Goal: Task Accomplishment & Management: Use online tool/utility

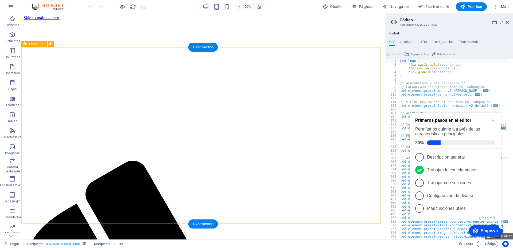
scroll to position [107, 0]
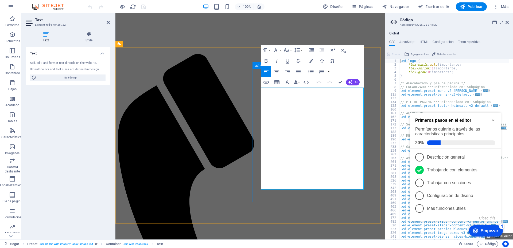
drag, startPoint x: 285, startPoint y: 188, endPoint x: 259, endPoint y: 90, distance: 101.6
click at [297, 71] on icon "button" at bounding box center [298, 71] width 6 height 6
click at [507, 22] on icon at bounding box center [507, 22] width 3 height 4
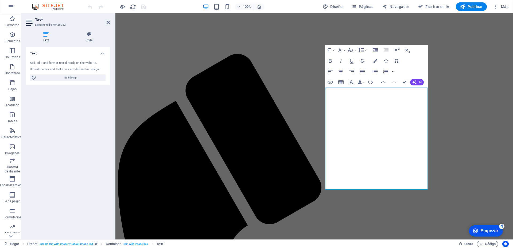
click at [80, 147] on div "Text Add, edit, and format text directly on the website. Default colors and fon…" at bounding box center [68, 141] width 84 height 188
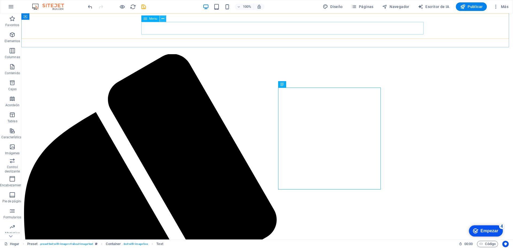
click at [163, 19] on icon at bounding box center [162, 19] width 3 height 6
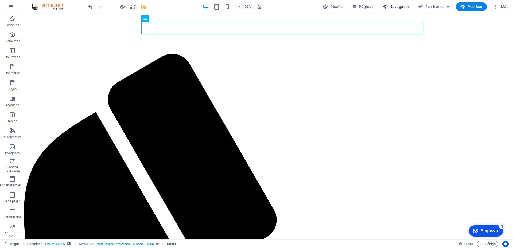
click at [397, 7] on font "Navegador" at bounding box center [400, 7] width 20 height 4
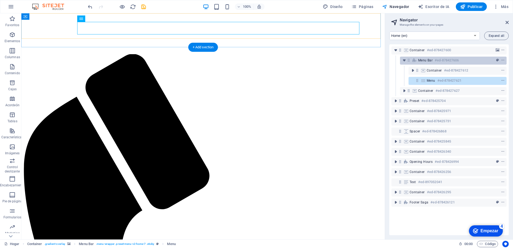
click at [444, 60] on h6 "#ed-878427606" at bounding box center [447, 60] width 24 height 6
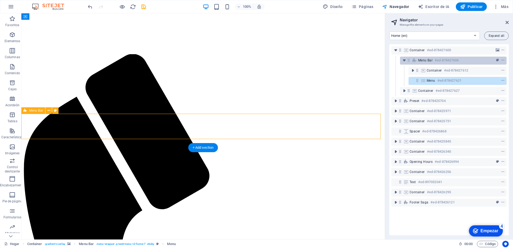
scroll to position [6, 0]
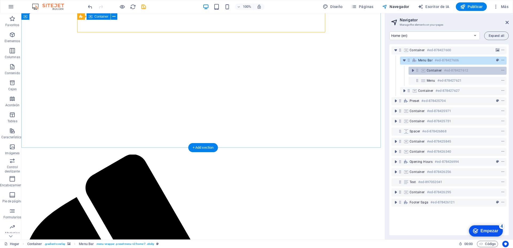
click at [436, 72] on span "Container" at bounding box center [434, 70] width 15 height 4
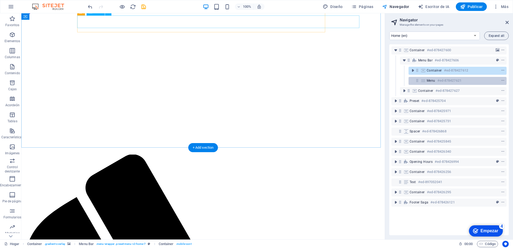
click at [433, 82] on span "Menu" at bounding box center [431, 81] width 9 height 4
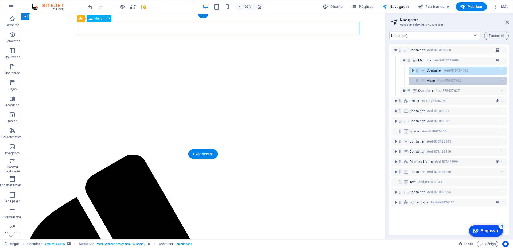
scroll to position [0, 0]
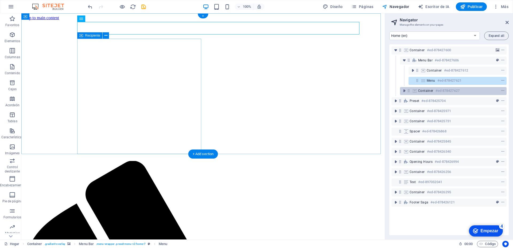
click at [427, 90] on span "Container" at bounding box center [425, 91] width 15 height 4
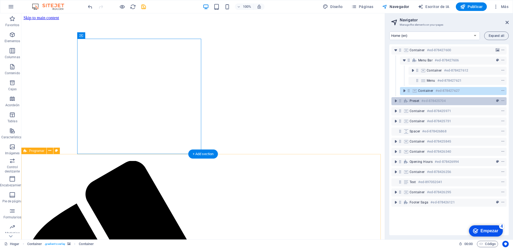
click at [420, 100] on div "Preset #ed-878425704" at bounding box center [445, 101] width 70 height 6
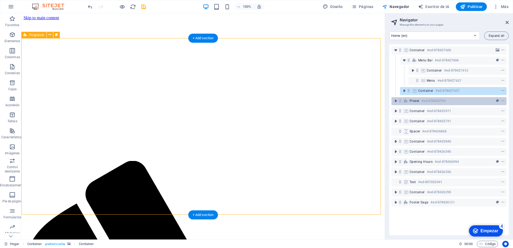
scroll to position [116, 0]
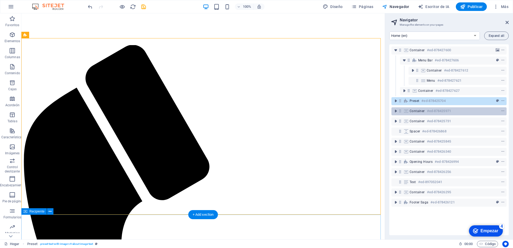
click at [422, 111] on span "Container" at bounding box center [417, 111] width 15 height 4
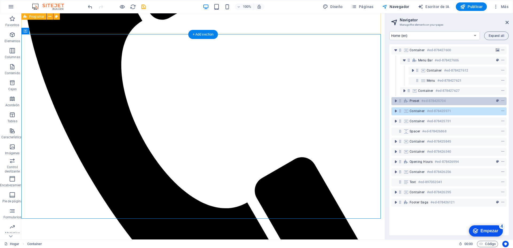
click at [417, 101] on span "Preset" at bounding box center [415, 101] width 10 height 4
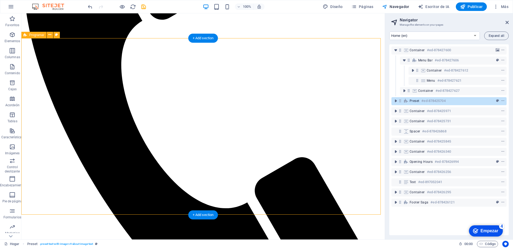
scroll to position [116, 0]
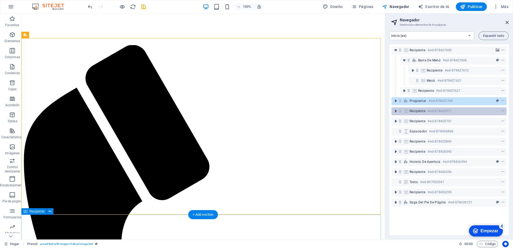
click at [419, 112] on font "Recipiente" at bounding box center [418, 111] width 16 height 4
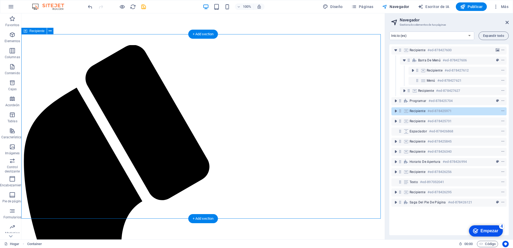
scroll to position [297, 0]
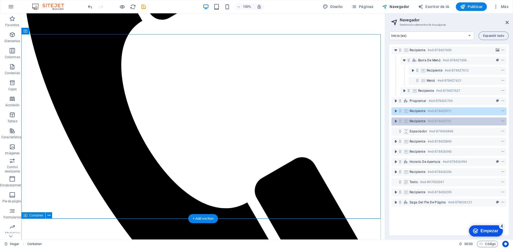
click at [419, 119] on font "Recipiente" at bounding box center [418, 121] width 16 height 4
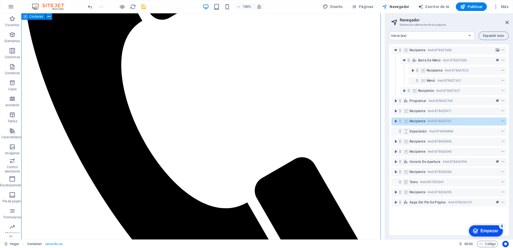
scroll to position [1459, 0]
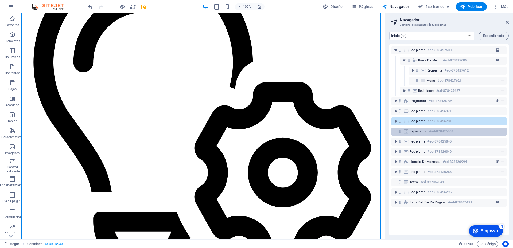
click at [422, 132] on font "Espaciador" at bounding box center [418, 132] width 17 height 4
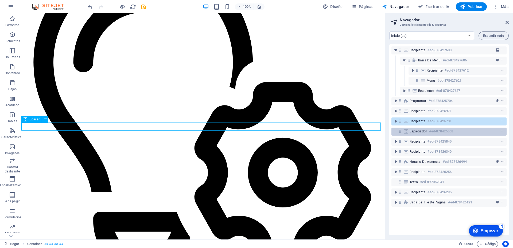
scroll to position [2532, 0]
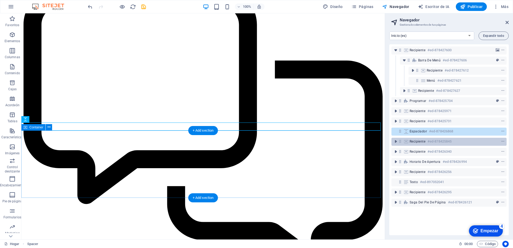
click at [423, 144] on div "Recipiente #ed-878425845" at bounding box center [445, 141] width 70 height 6
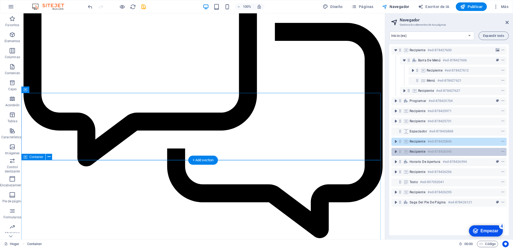
click at [421, 152] on font "Recipiente" at bounding box center [418, 152] width 16 height 4
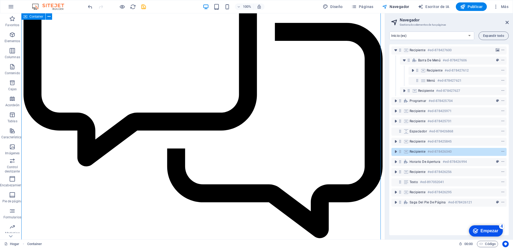
scroll to position [2750, 0]
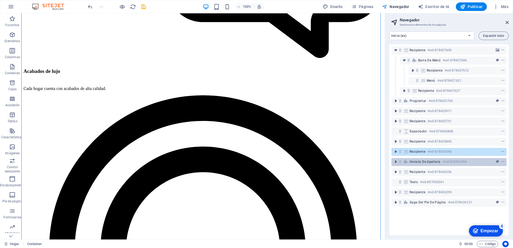
click at [418, 161] on font "Horario de apertura" at bounding box center [425, 162] width 31 height 4
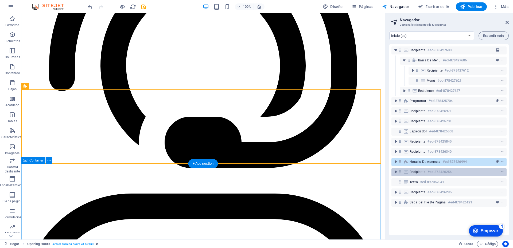
click at [417, 173] on font "Recipiente" at bounding box center [418, 172] width 16 height 4
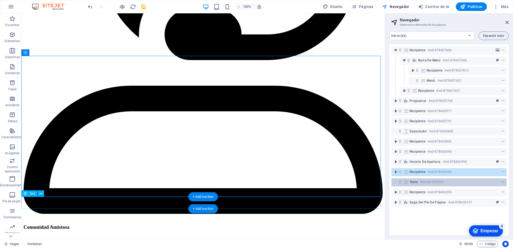
click at [415, 184] on font "Texto" at bounding box center [414, 182] width 8 height 4
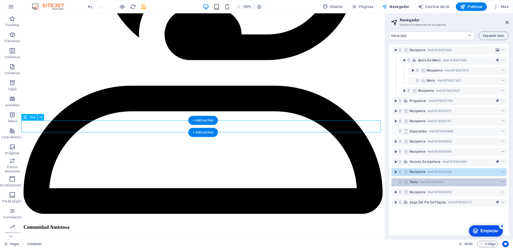
scroll to position [3119, 0]
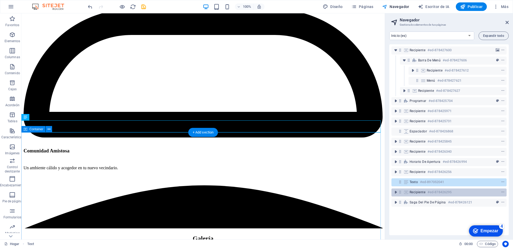
click at [415, 192] on font "Recipiente" at bounding box center [418, 193] width 16 height 4
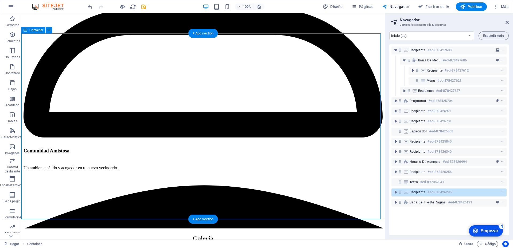
scroll to position [3218, 0]
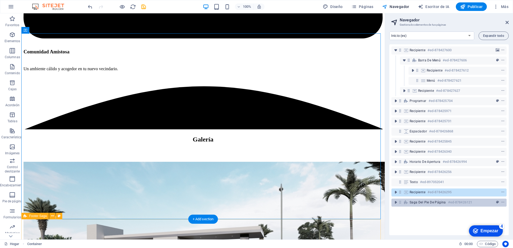
click at [418, 204] on font "Saga del pie de página" at bounding box center [428, 203] width 36 height 4
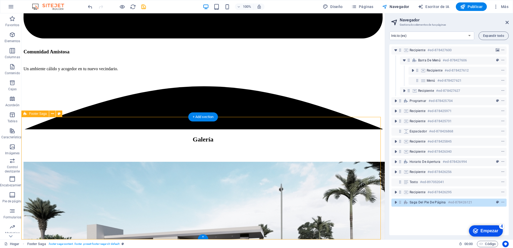
scroll to position [3320, 0]
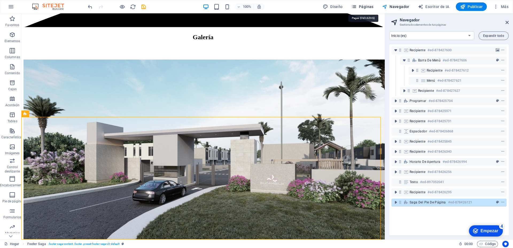
click at [365, 6] on font "Páginas" at bounding box center [366, 7] width 15 height 4
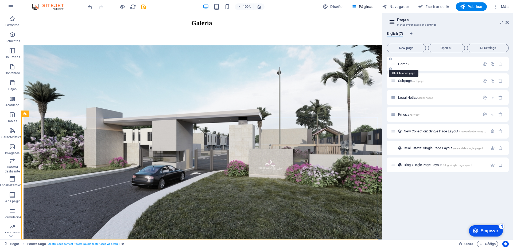
click at [403, 65] on span "Home /" at bounding box center [403, 64] width 11 height 4
click at [403, 82] on span "Subpage /subpage" at bounding box center [411, 81] width 26 height 4
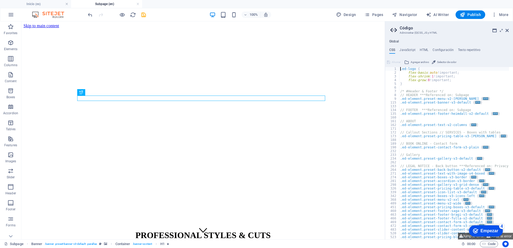
scroll to position [0, 0]
click at [201, 225] on div "PROFESSIONAL STYLES & CUTS 9981232884 | [GEOGRAPHIC_DATA][PERSON_NAME]" at bounding box center [203, 245] width 359 height 41
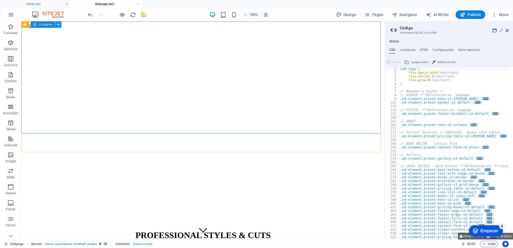
click at [60, 24] on button at bounding box center [58, 24] width 6 height 6
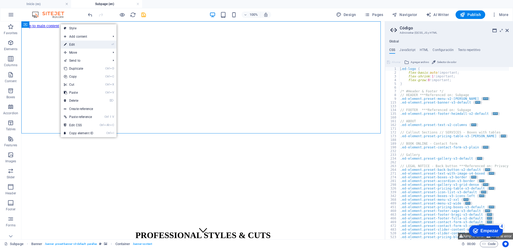
click at [75, 45] on link "⏎ Edit" at bounding box center [79, 45] width 36 height 8
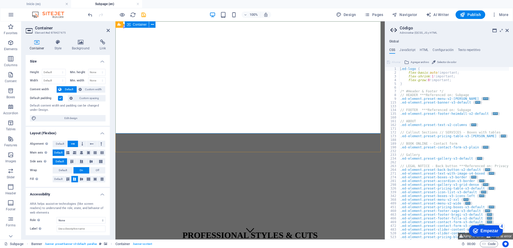
click at [192, 225] on div "PROFESSIONAL STYLES & CUTS 9981232884 | [GEOGRAPHIC_DATA][PERSON_NAME]" at bounding box center [250, 245] width 265 height 41
click at [252, 231] on div "PROFESSIONAL STYLES & CUTS" at bounding box center [250, 236] width 265 height 10
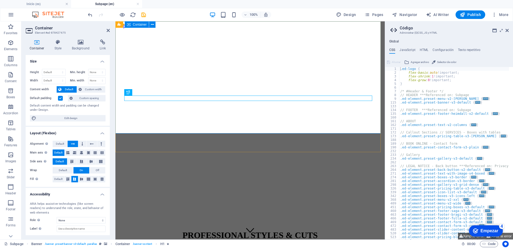
click at [251, 225] on div "PROFESSIONAL STYLES & CUTS 9981232884 | [GEOGRAPHIC_DATA][PERSON_NAME]" at bounding box center [250, 245] width 265 height 41
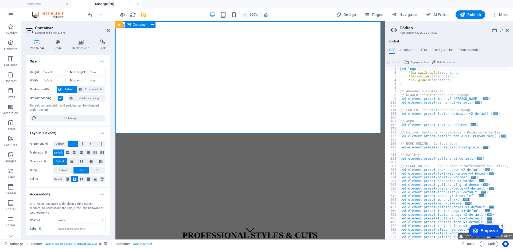
click at [251, 225] on div "PROFESSIONAL STYLES & CUTS 9981232884 | [GEOGRAPHIC_DATA][PERSON_NAME]" at bounding box center [250, 245] width 265 height 41
click at [107, 30] on icon at bounding box center [108, 30] width 3 height 4
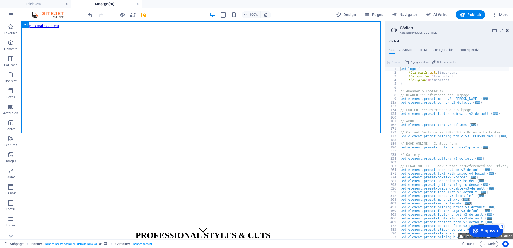
click at [506, 30] on icon at bounding box center [507, 30] width 3 height 4
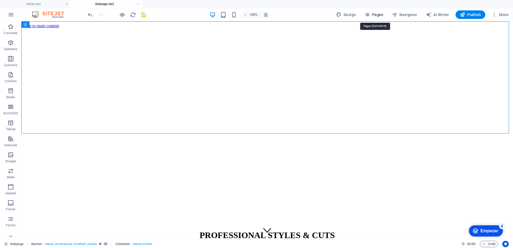
click at [379, 16] on span "Pages" at bounding box center [374, 14] width 19 height 5
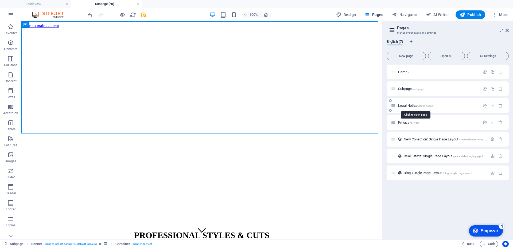
click at [407, 106] on span "Legal Notice /legal-notice" at bounding box center [415, 106] width 35 height 4
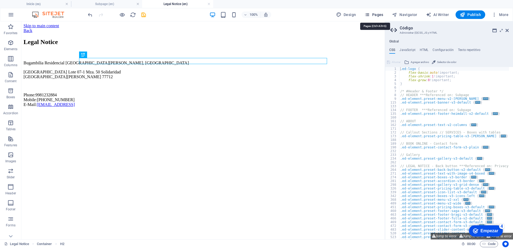
click at [379, 14] on span "Pages" at bounding box center [374, 14] width 19 height 5
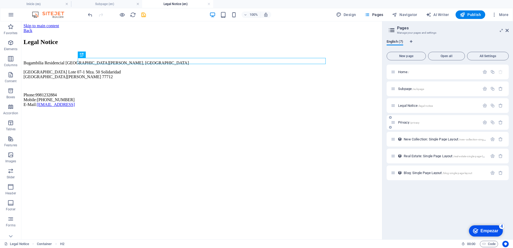
click at [404, 125] on div "Privacy /privacy" at bounding box center [435, 122] width 89 height 6
click at [407, 121] on span "Privacy /privacy" at bounding box center [408, 123] width 21 height 4
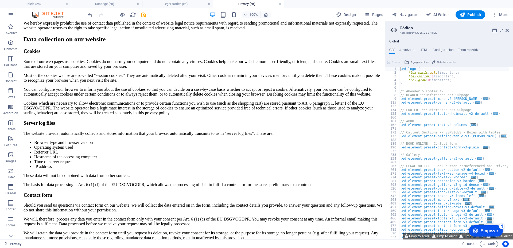
scroll to position [454, 0]
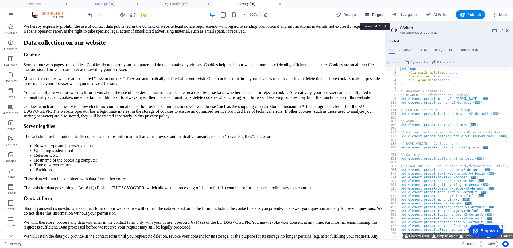
click at [381, 14] on span "Pages" at bounding box center [374, 14] width 19 height 5
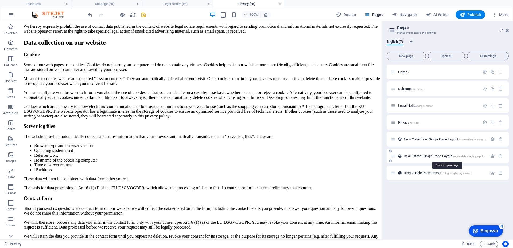
click at [413, 156] on span "Real Estate: Single Page Layout /real-estate-single-page-layout" at bounding box center [447, 156] width 86 height 4
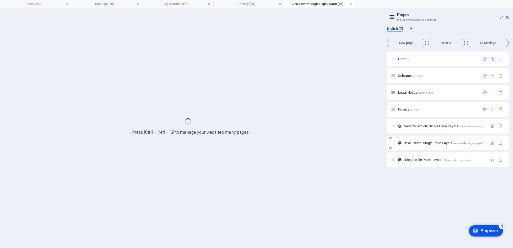
scroll to position [0, 0]
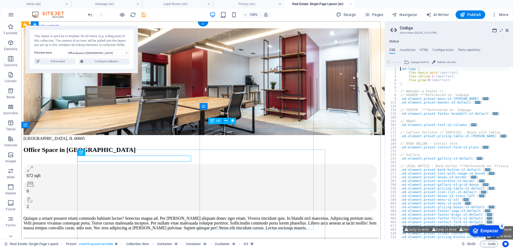
select select "68adf46330b9668c2a026ba9"
click at [379, 14] on span "Pages" at bounding box center [374, 14] width 19 height 5
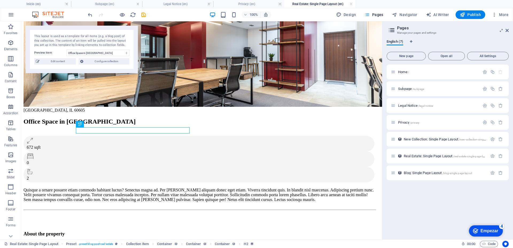
scroll to position [28, 0]
click at [416, 173] on span "Blog: Single Page Layout /blog-single-page-layout" at bounding box center [438, 173] width 68 height 4
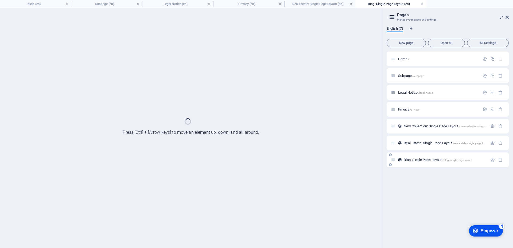
scroll to position [0, 0]
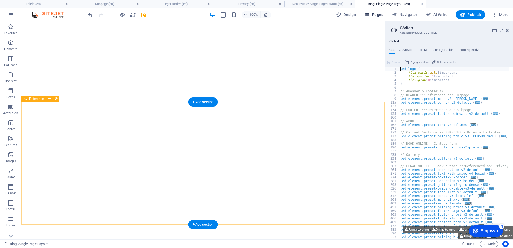
click at [508, 30] on icon at bounding box center [507, 30] width 3 height 4
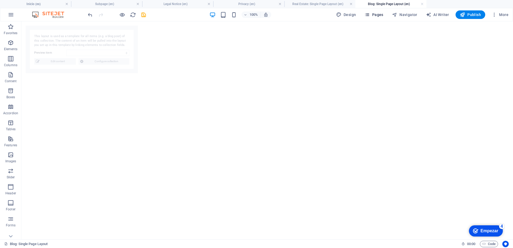
click at [379, 15] on span "Pages" at bounding box center [374, 14] width 19 height 5
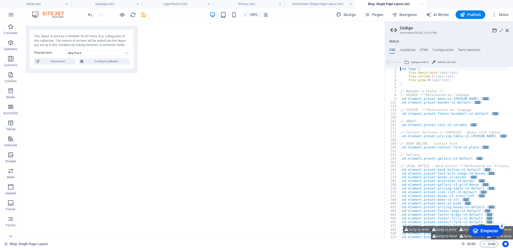
select select "68adf46330b9668c2a026ba0"
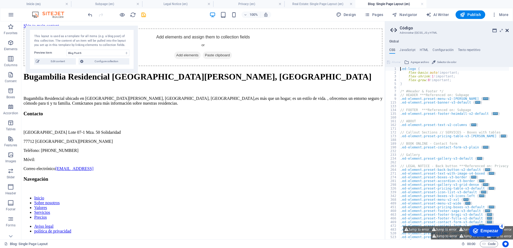
click at [508, 30] on icon at bounding box center [507, 30] width 3 height 4
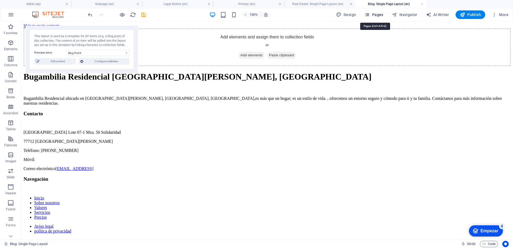
click at [377, 16] on span "Pages" at bounding box center [374, 14] width 19 height 5
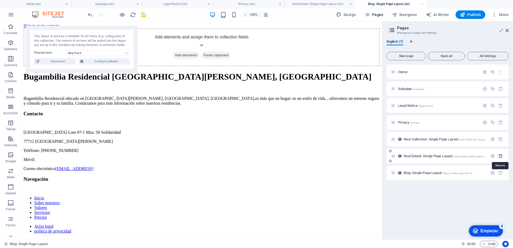
click at [501, 157] on icon "button" at bounding box center [501, 156] width 5 height 5
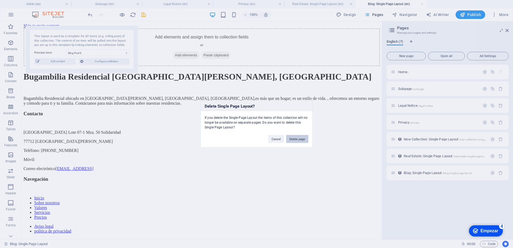
drag, startPoint x: 295, startPoint y: 138, endPoint x: 302, endPoint y: 136, distance: 7.1
click at [295, 138] on button "Delete page" at bounding box center [297, 139] width 22 height 8
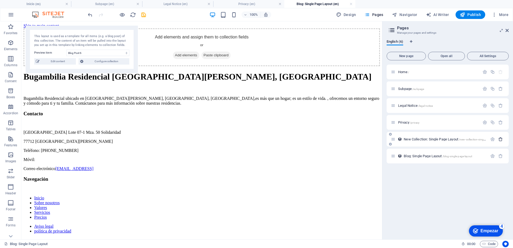
click at [501, 140] on icon "button" at bounding box center [501, 139] width 5 height 5
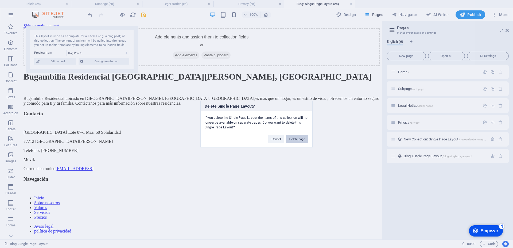
click at [298, 138] on button "Delete page" at bounding box center [297, 139] width 22 height 8
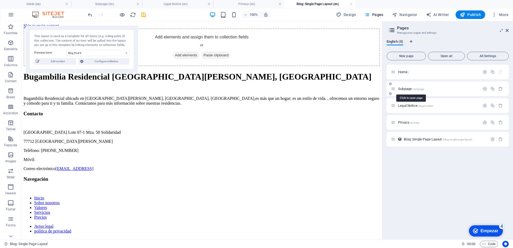
click at [404, 89] on span "Subpage /subpage" at bounding box center [411, 89] width 26 height 4
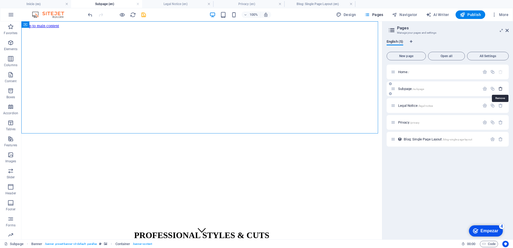
click at [501, 89] on icon "button" at bounding box center [501, 89] width 5 height 5
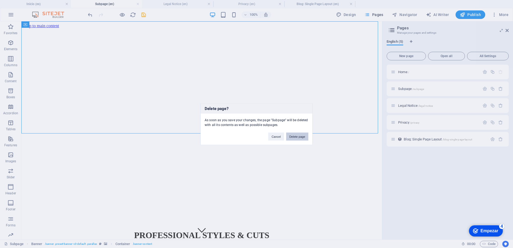
click at [301, 136] on button "Delete page" at bounding box center [297, 137] width 22 height 8
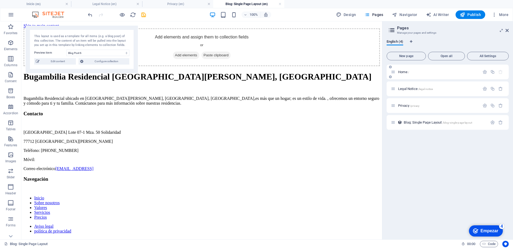
click at [403, 72] on span "Home /" at bounding box center [403, 72] width 11 height 4
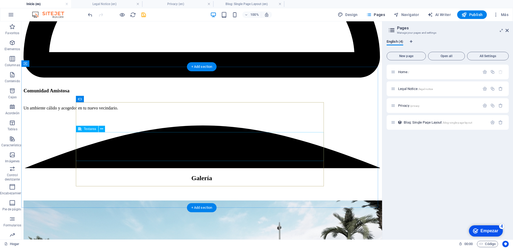
scroll to position [3039, 0]
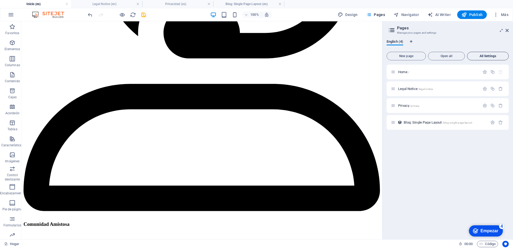
click at [484, 58] on button "All Settings" at bounding box center [488, 56] width 42 height 9
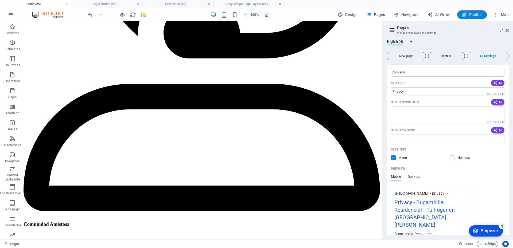
scroll to position [535, 0]
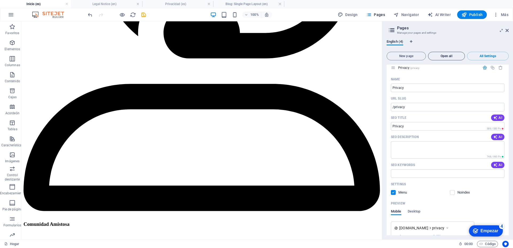
click at [449, 57] on span "Open all" at bounding box center [447, 56] width 32 height 3
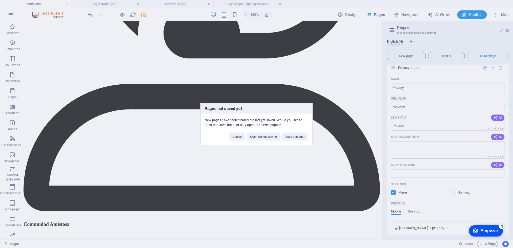
click at [354, 16] on div "Pages not saved yet New pages have been created but not yet saved. Would you li…" at bounding box center [256, 124] width 513 height 248
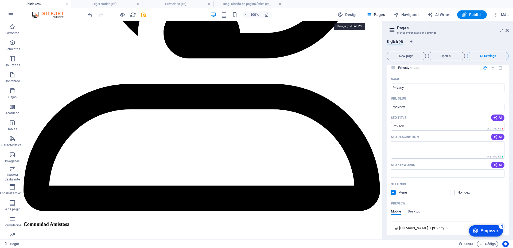
drag, startPoint x: 354, startPoint y: 16, endPoint x: 356, endPoint y: 9, distance: 6.7
click at [354, 16] on span "Design" at bounding box center [348, 14] width 20 height 5
select select "px"
select select "200"
select select "px"
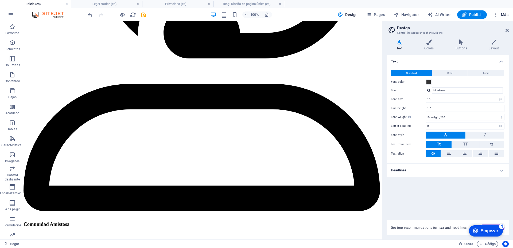
click at [497, 14] on icon "button" at bounding box center [495, 14] width 5 height 5
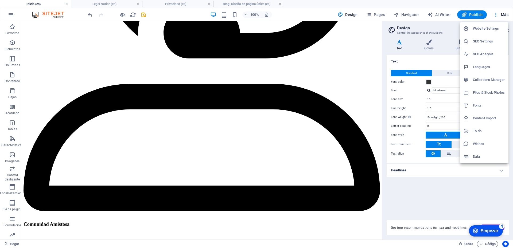
click at [503, 14] on div at bounding box center [256, 124] width 513 height 248
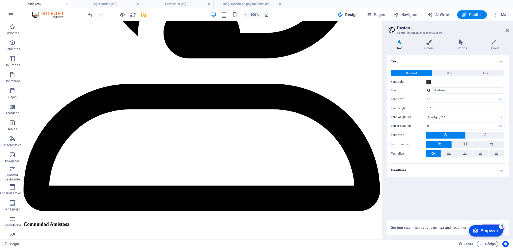
click at [503, 14] on font "Más" at bounding box center [504, 15] width 7 height 4
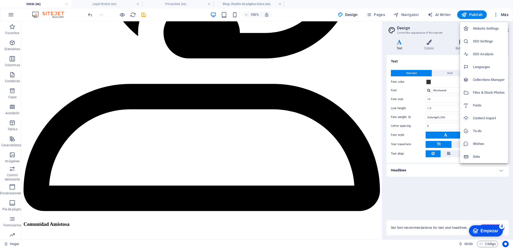
click at [414, 205] on div at bounding box center [256, 124] width 513 height 248
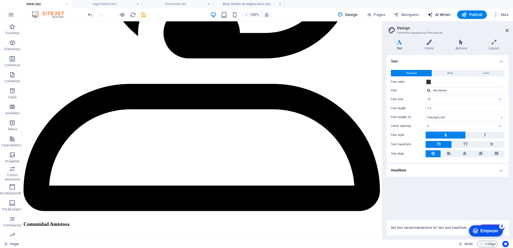
click at [443, 16] on span "AI Writer" at bounding box center [439, 14] width 23 height 5
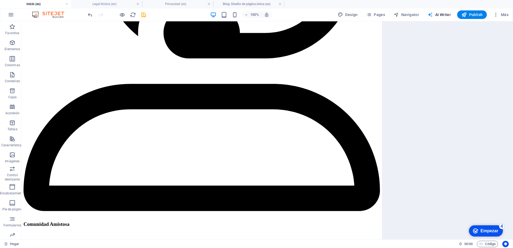
select select "English"
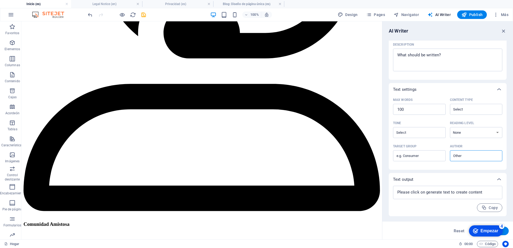
scroll to position [0, 0]
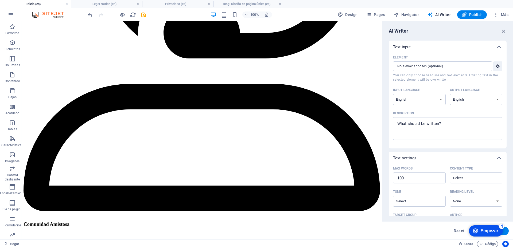
click at [504, 31] on icon "button" at bounding box center [504, 31] width 6 height 6
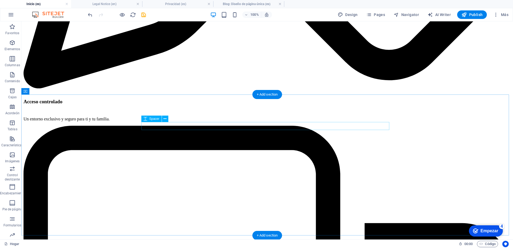
scroll to position [2879, 0]
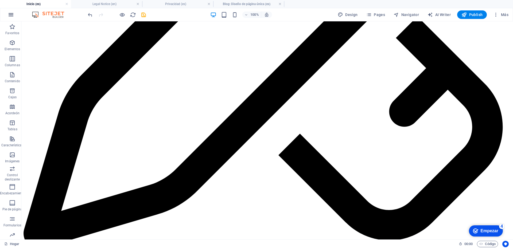
click at [8, 14] on icon "button" at bounding box center [11, 14] width 6 height 6
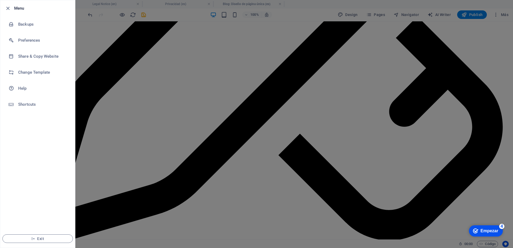
click at [407, 139] on div at bounding box center [256, 124] width 513 height 248
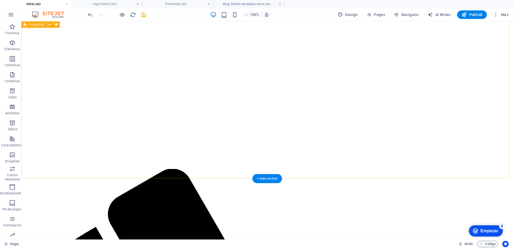
scroll to position [160, 0]
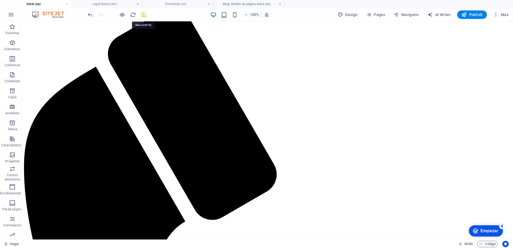
drag, startPoint x: 141, startPoint y: 15, endPoint x: 382, endPoint y: 101, distance: 256.2
click at [141, 15] on icon "ahorrar" at bounding box center [144, 15] width 6 height 6
